Goal: Obtain resource: Obtain resource

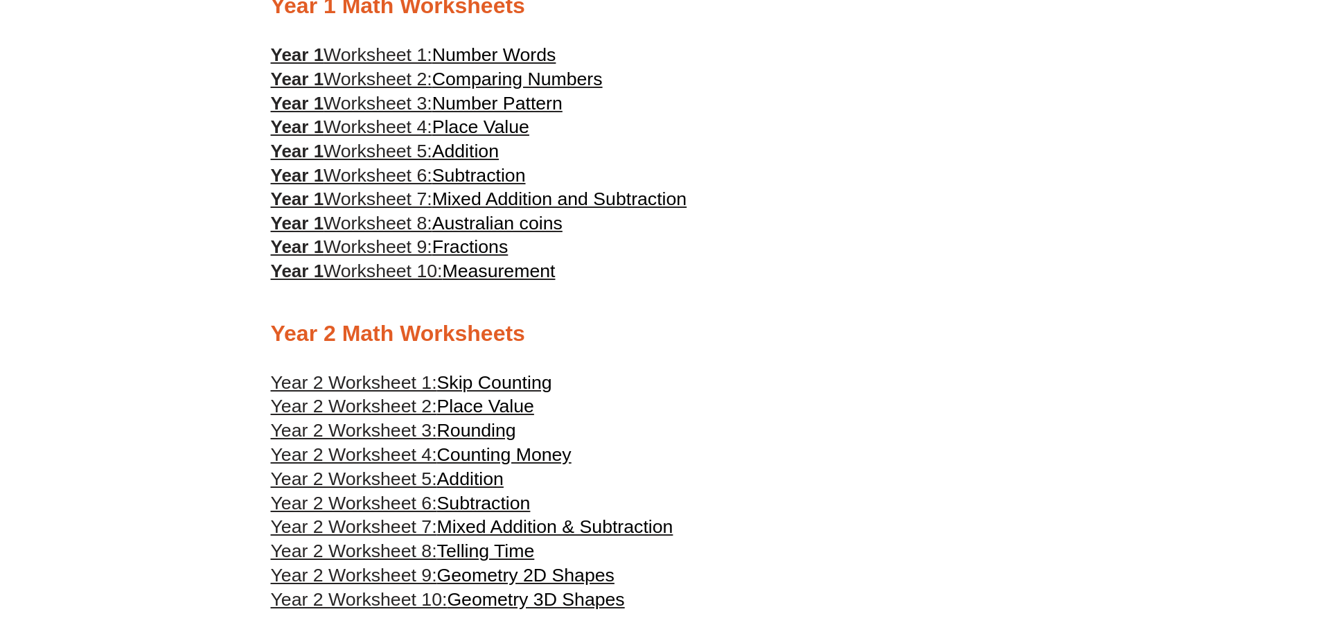
scroll to position [1016, 0]
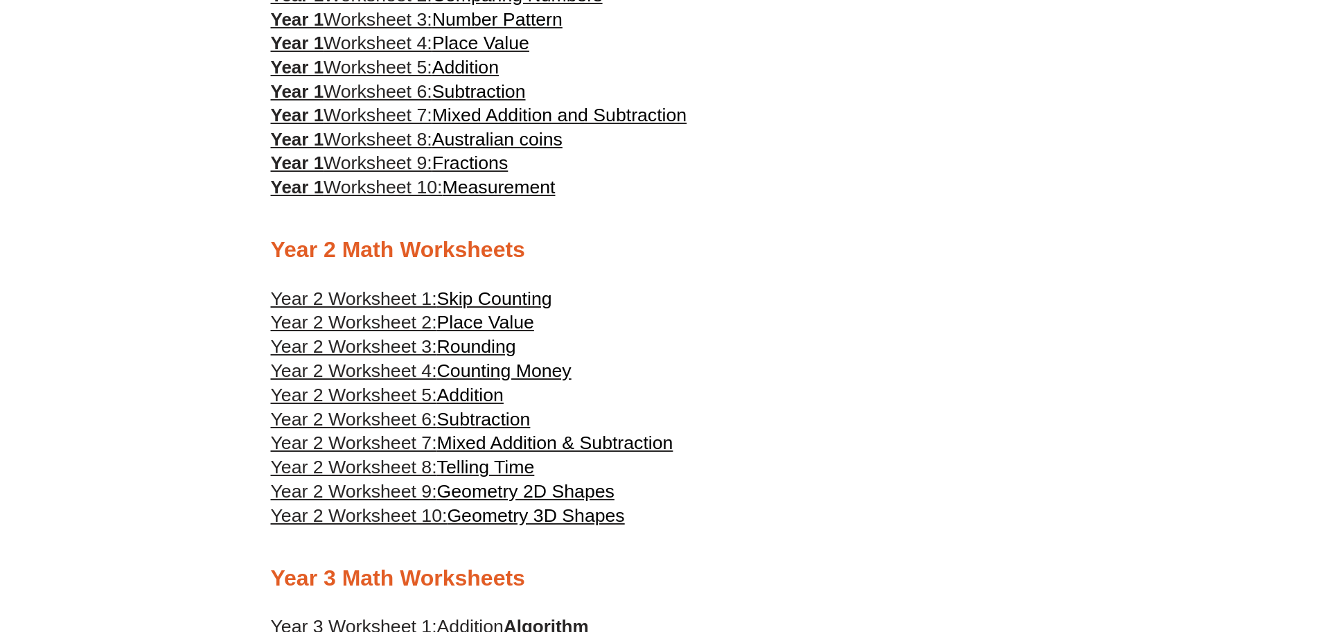
drag, startPoint x: 490, startPoint y: 323, endPoint x: 672, endPoint y: 271, distance: 188.8
click at [672, 271] on div at bounding box center [659, 270] width 776 height 10
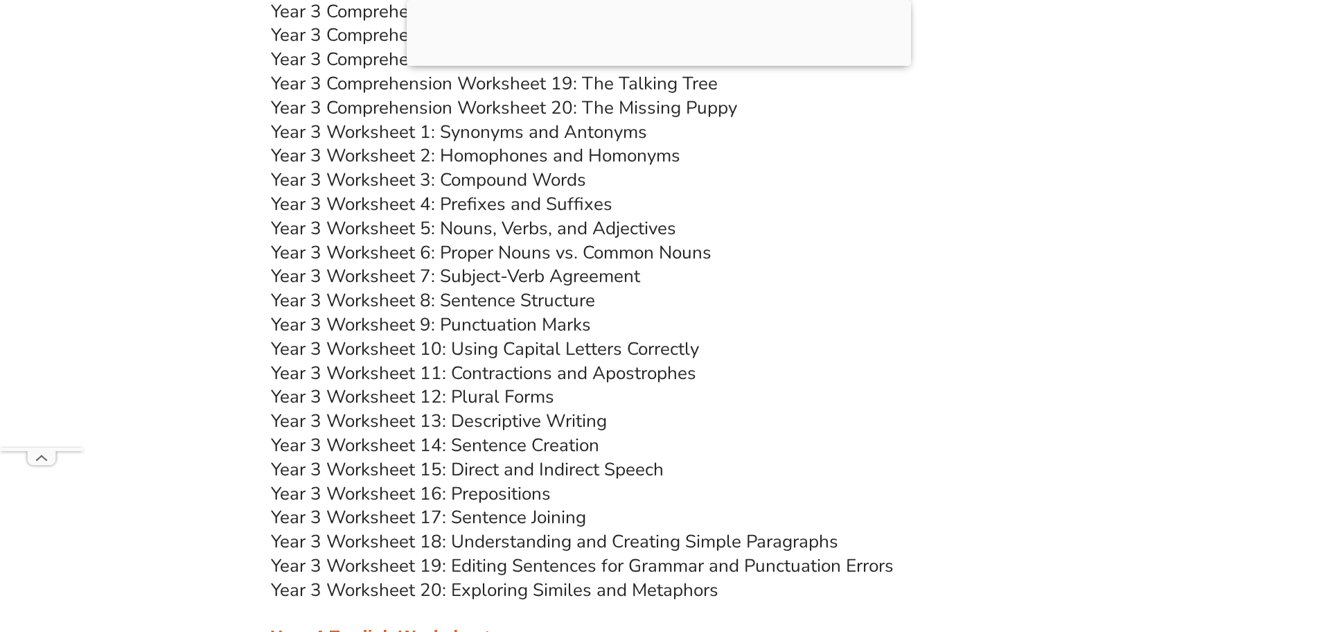
scroll to position [5171, 0]
click at [490, 130] on link "Year 3 Worksheet 1: Synonyms and Antonyms" at bounding box center [459, 133] width 376 height 24
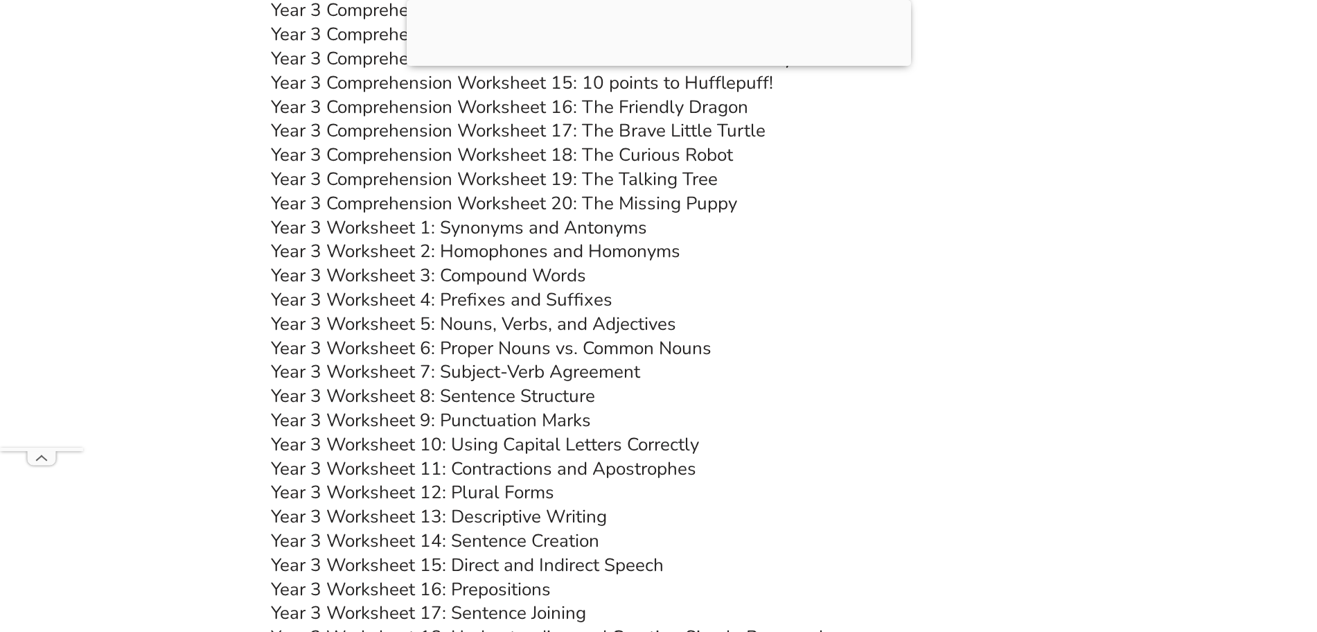
scroll to position [5074, 0]
click at [576, 232] on link "Year 3 Worksheet 1: Synonyms and Antonyms" at bounding box center [459, 229] width 376 height 24
click at [542, 249] on link "Year 3 Worksheet 2: Homophones and Homonyms" at bounding box center [475, 252] width 409 height 24
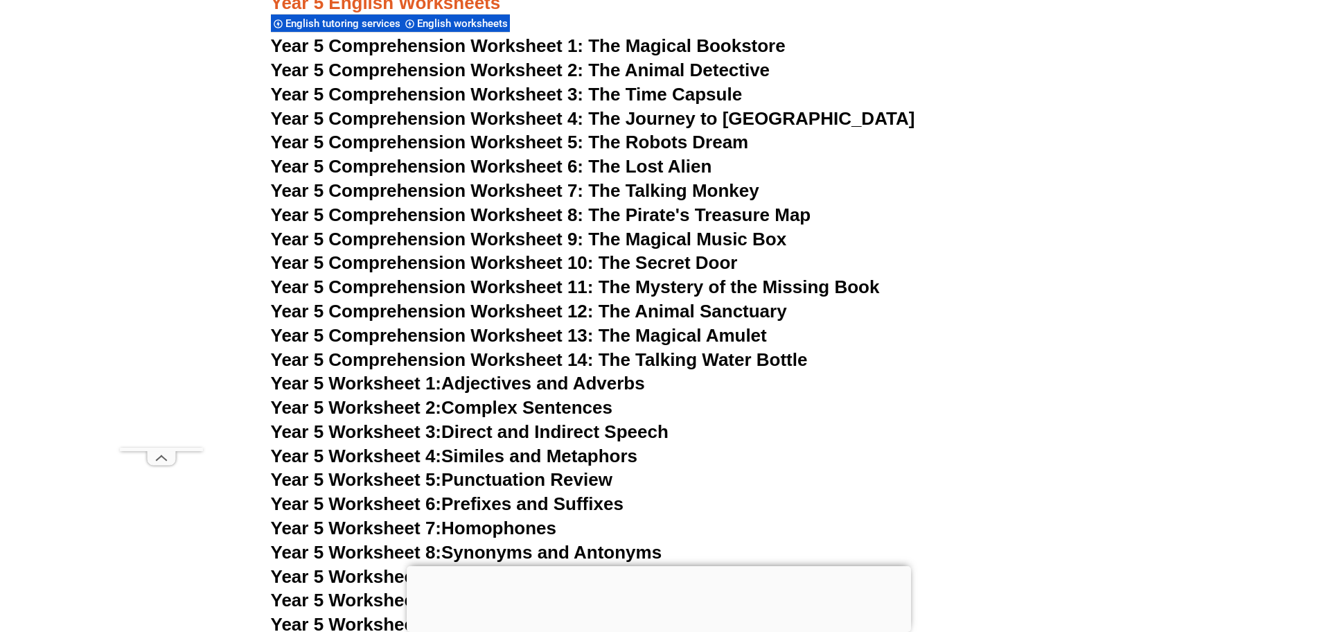
scroll to position [6652, 0]
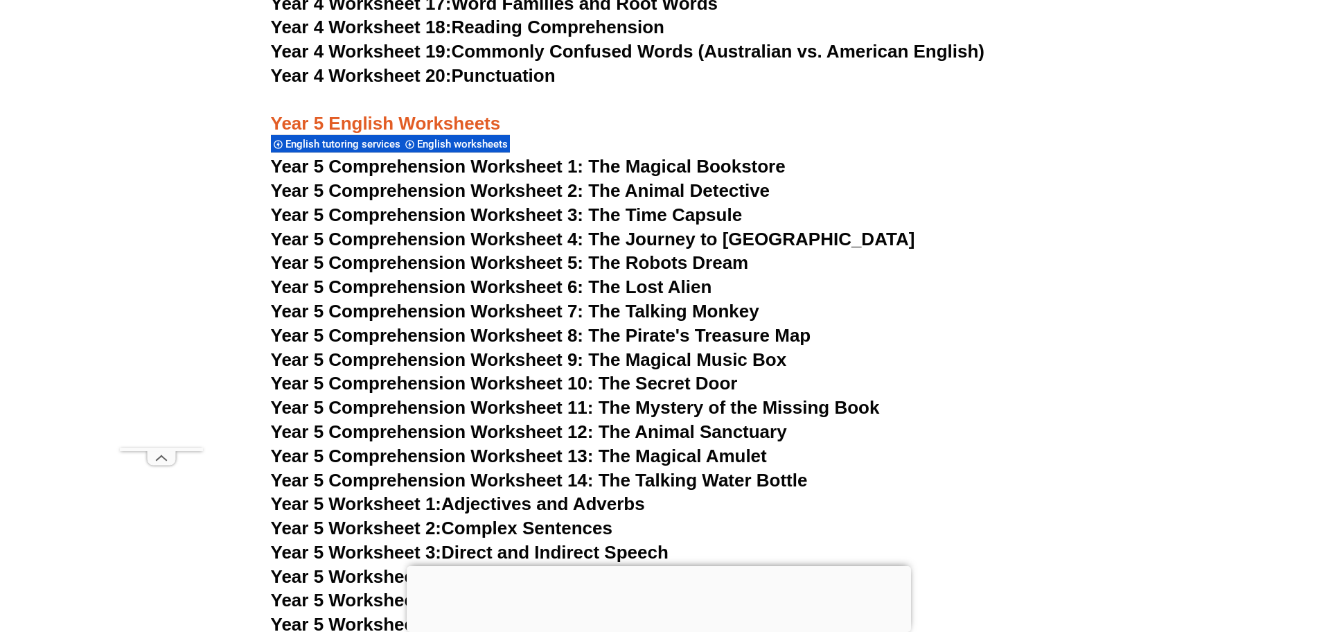
click at [649, 265] on span "Year 5 Comprehension Worksheet 5: The Robots Dream" at bounding box center [510, 262] width 478 height 21
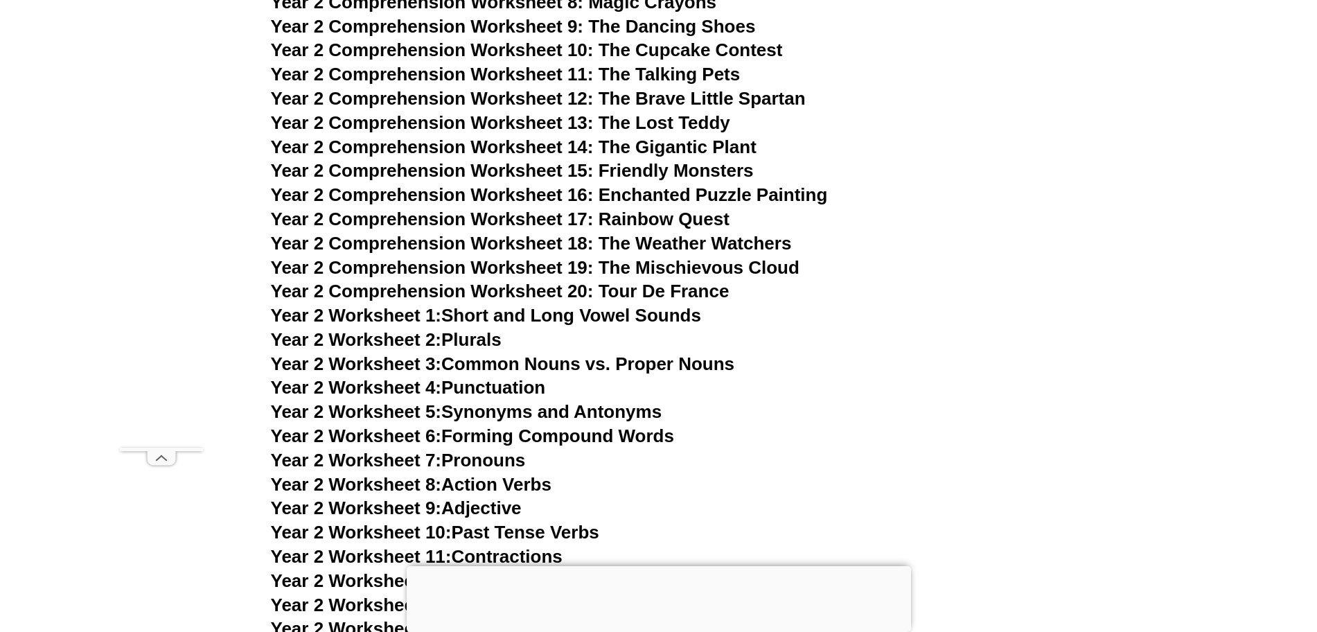
scroll to position [3630, 0]
click at [474, 339] on link "Year 2 Worksheet 2: Plurals" at bounding box center [386, 338] width 231 height 21
click at [527, 364] on link "Year 2 Worksheet 3: Common Nouns vs. Proper Nouns" at bounding box center [503, 363] width 464 height 21
